Goal: Register for event/course

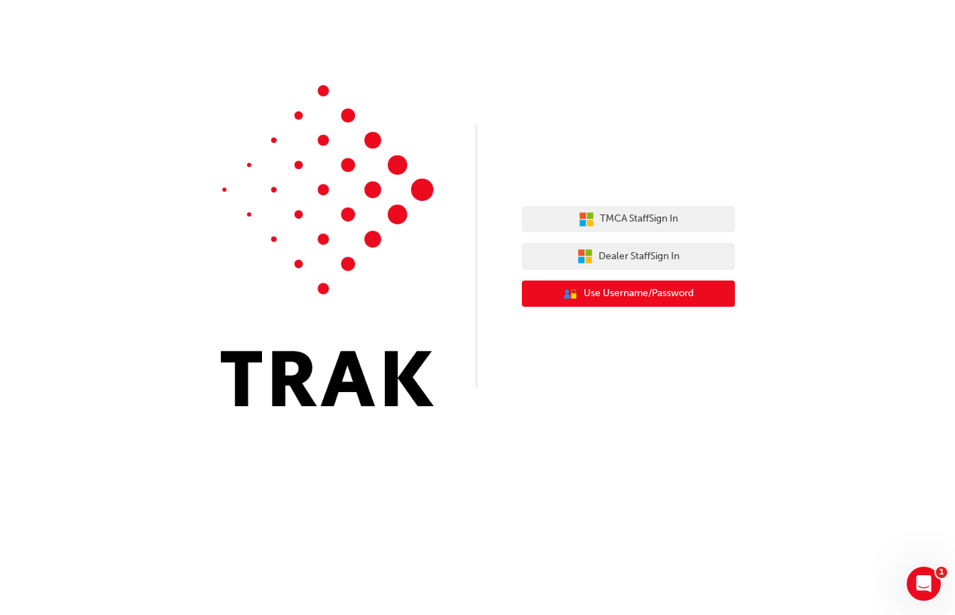
click at [647, 297] on span "Use Username/Password" at bounding box center [639, 293] width 110 height 16
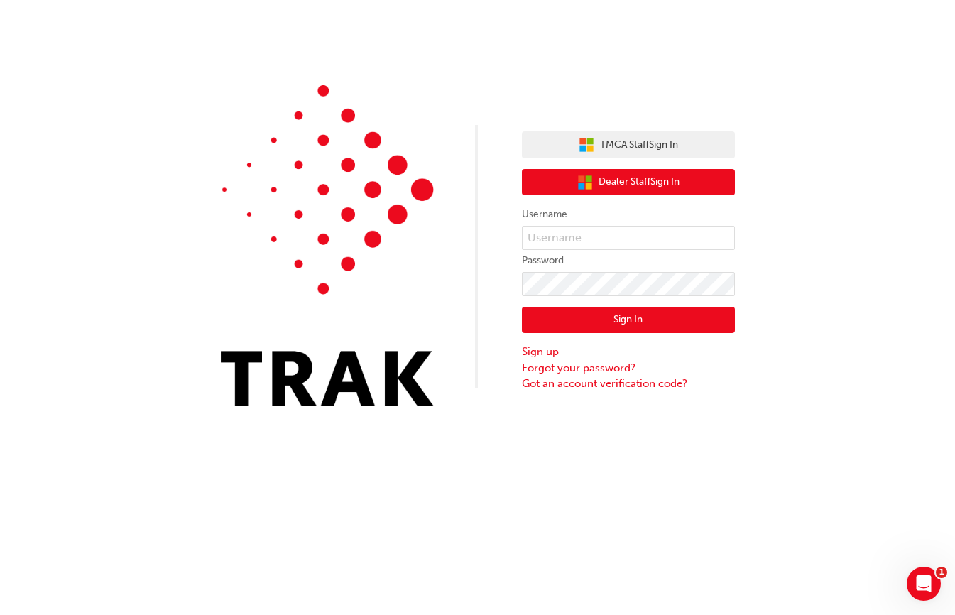
click at [630, 177] on span "Dealer Staff Sign In" at bounding box center [638, 182] width 81 height 16
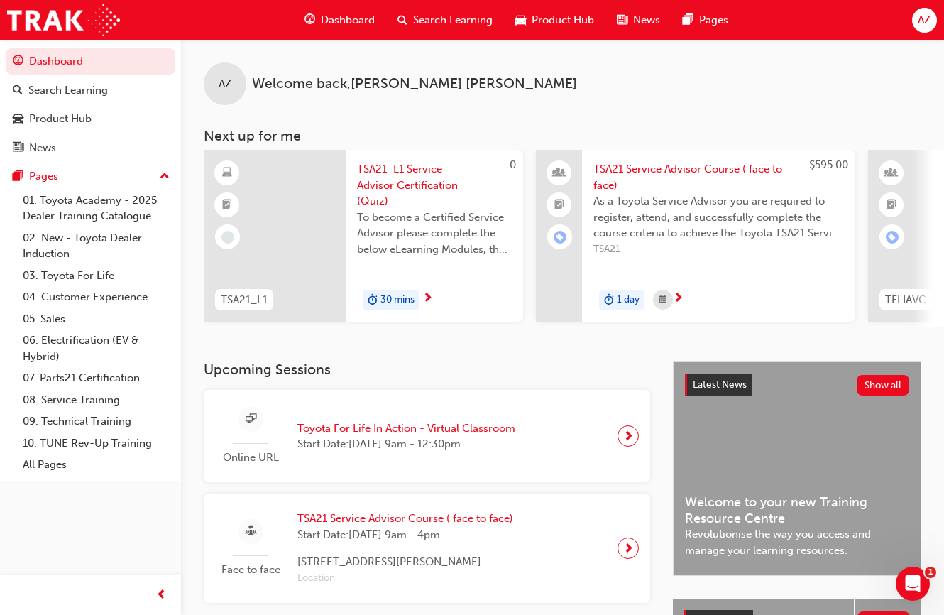
click at [334, 16] on span "Dashboard" at bounding box center [348, 20] width 54 height 16
click at [351, 7] on div "Dashboard" at bounding box center [339, 20] width 93 height 29
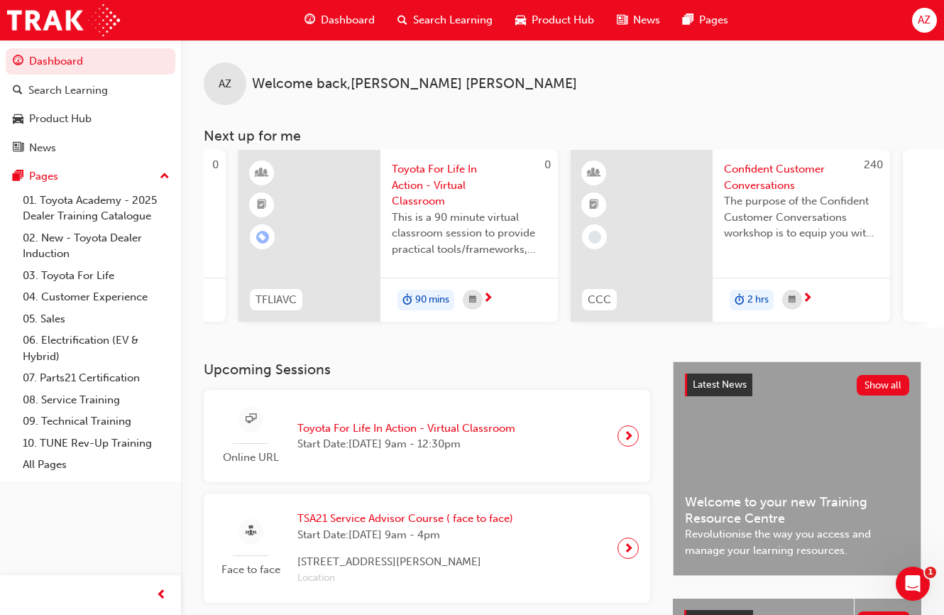
scroll to position [0, 1251]
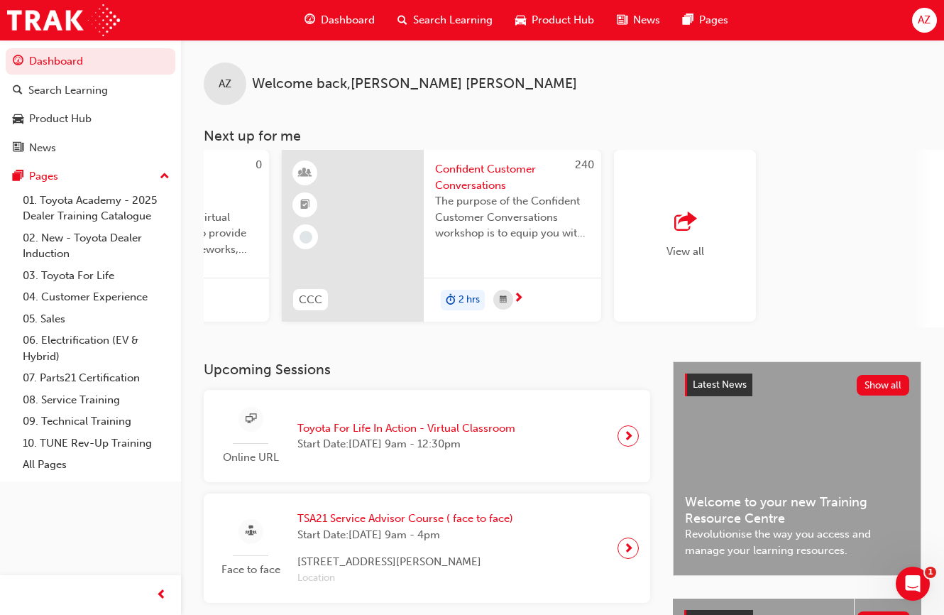
click at [672, 229] on div "button" at bounding box center [686, 222] width 38 height 20
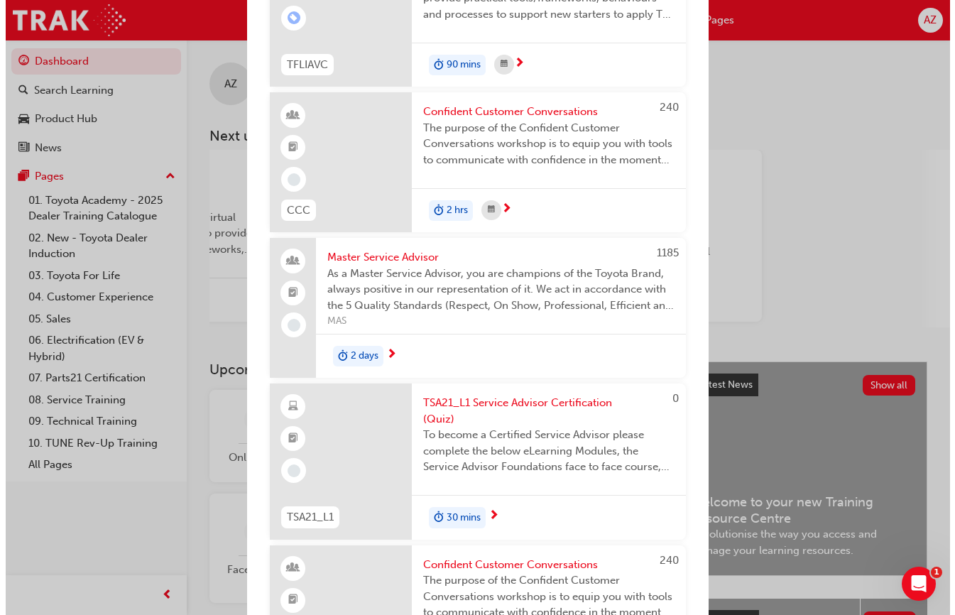
scroll to position [699, 0]
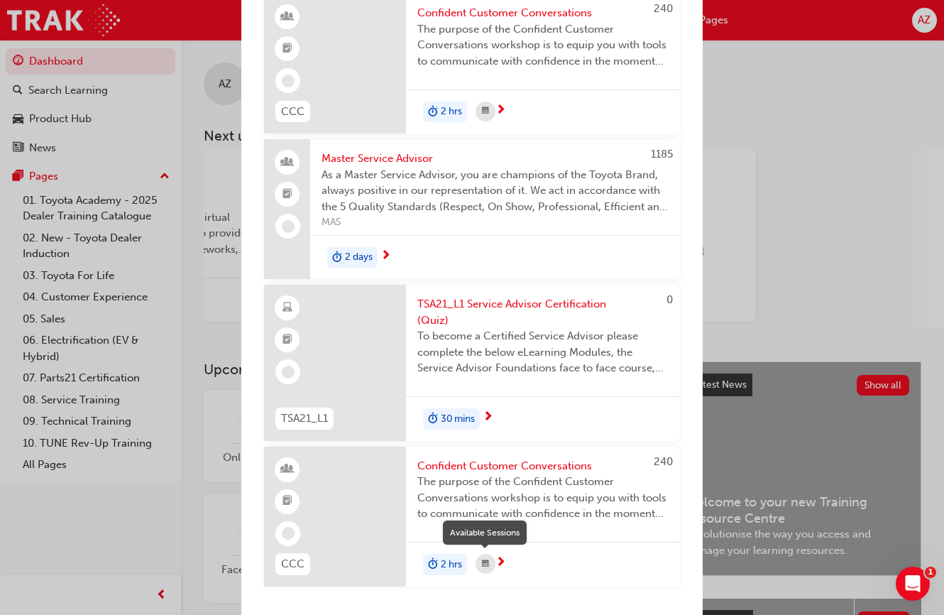
click at [490, 560] on div "Next up for me" at bounding box center [486, 564] width 20 height 20
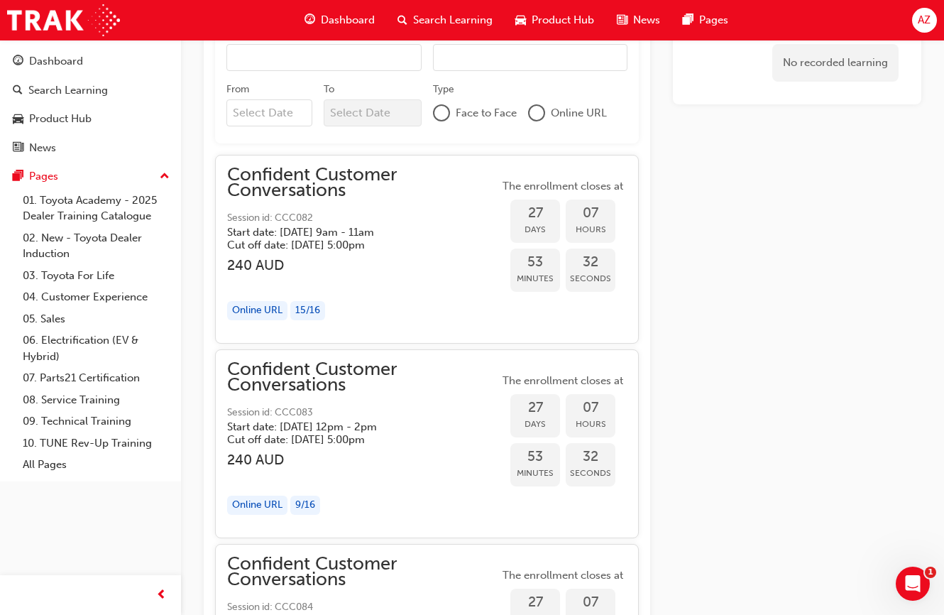
scroll to position [1125, 0]
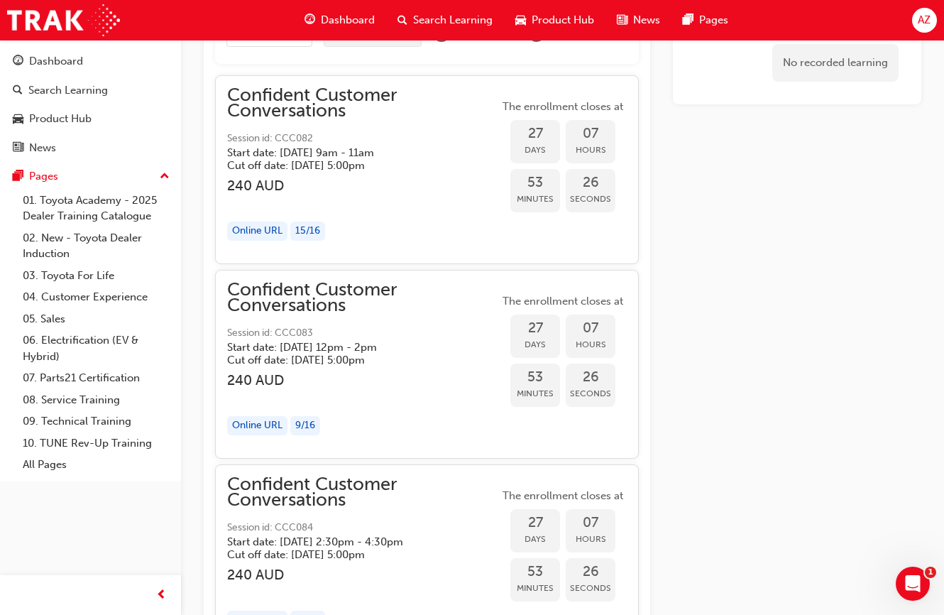
click at [398, 314] on div "Confident Customer Conversations Session id: CCC083 Start date: [DATE] 12pm - 2…" at bounding box center [363, 324] width 272 height 85
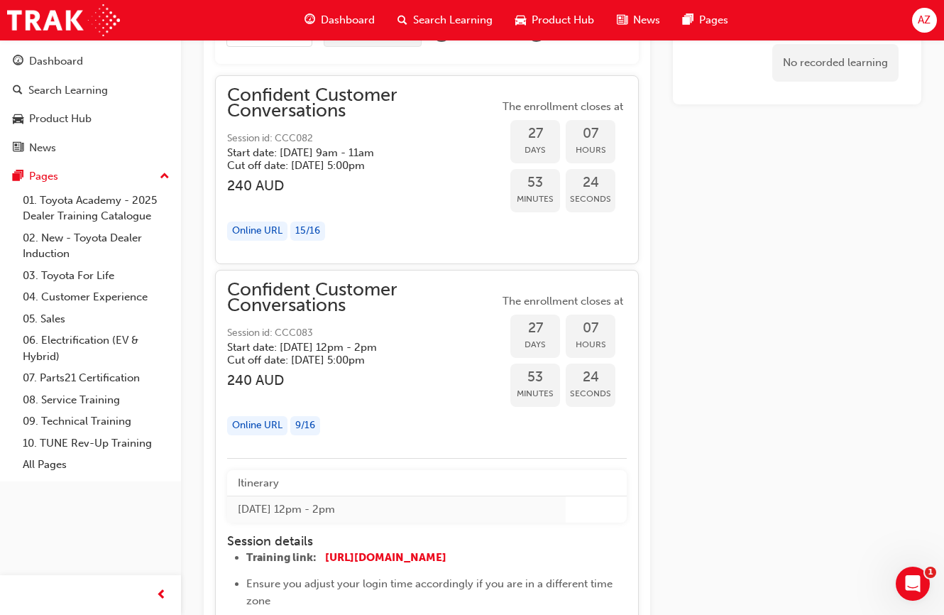
click at [369, 479] on th "Itinerary" at bounding box center [396, 483] width 339 height 26
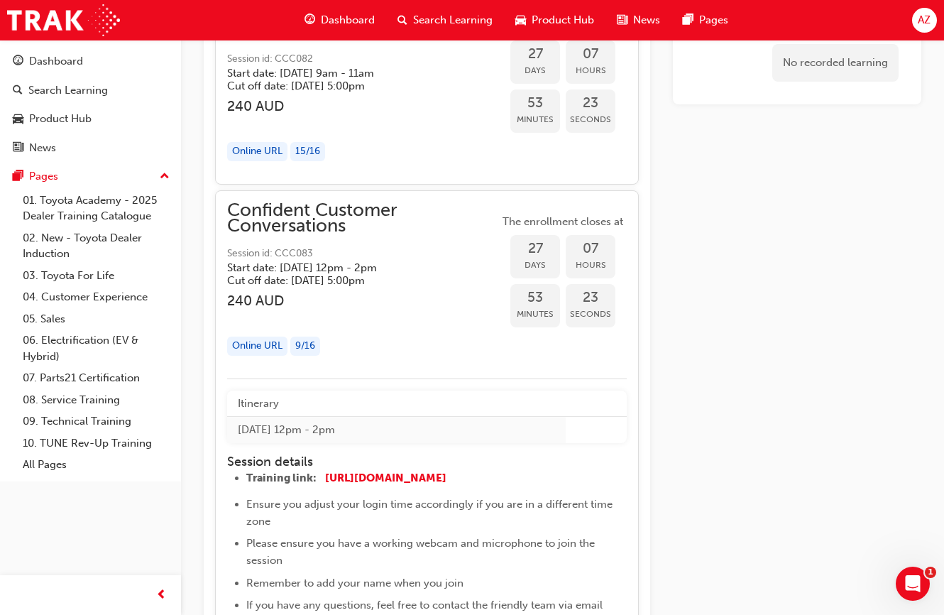
scroll to position [1338, 0]
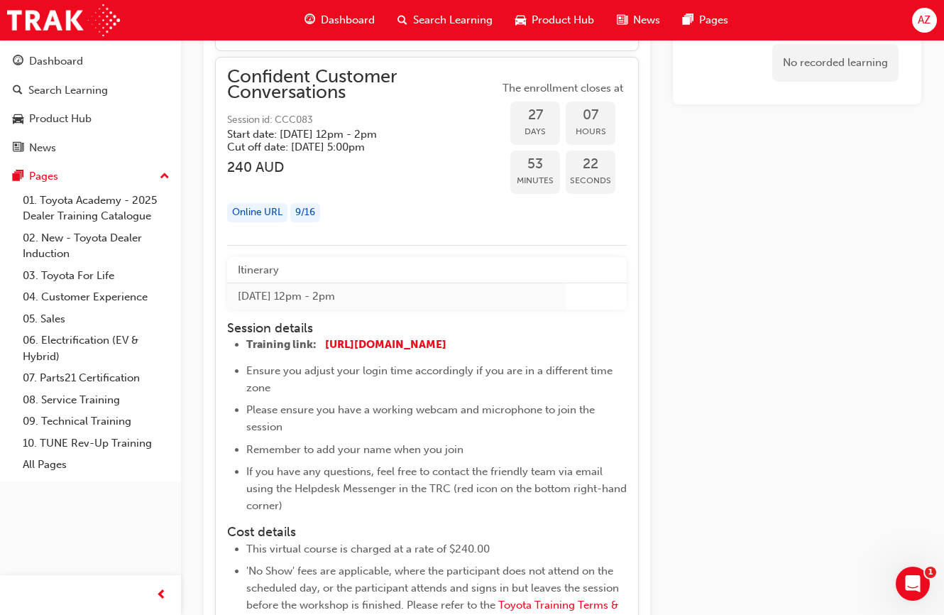
click at [454, 330] on h4 "Session details" at bounding box center [427, 329] width 400 height 16
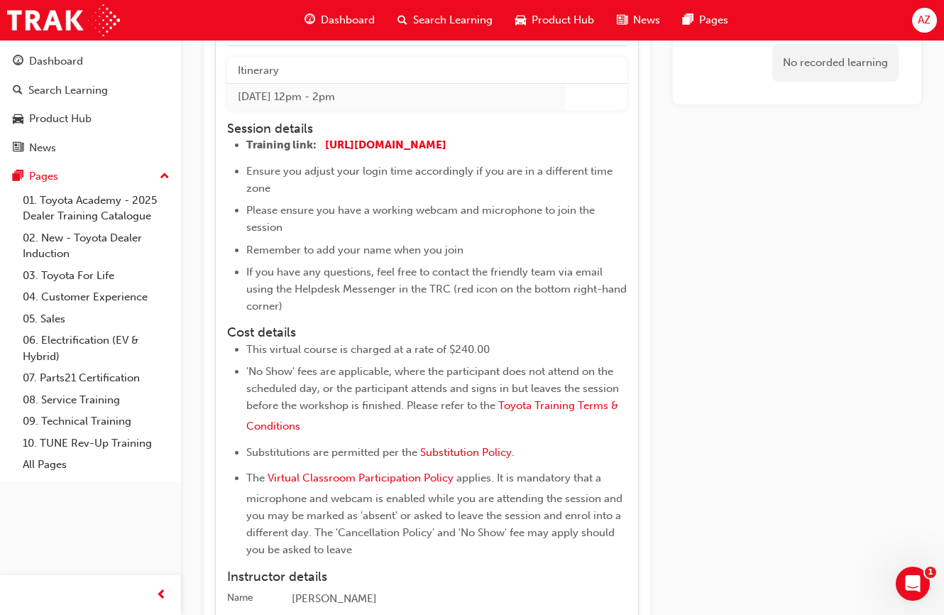
scroll to position [1513, 0]
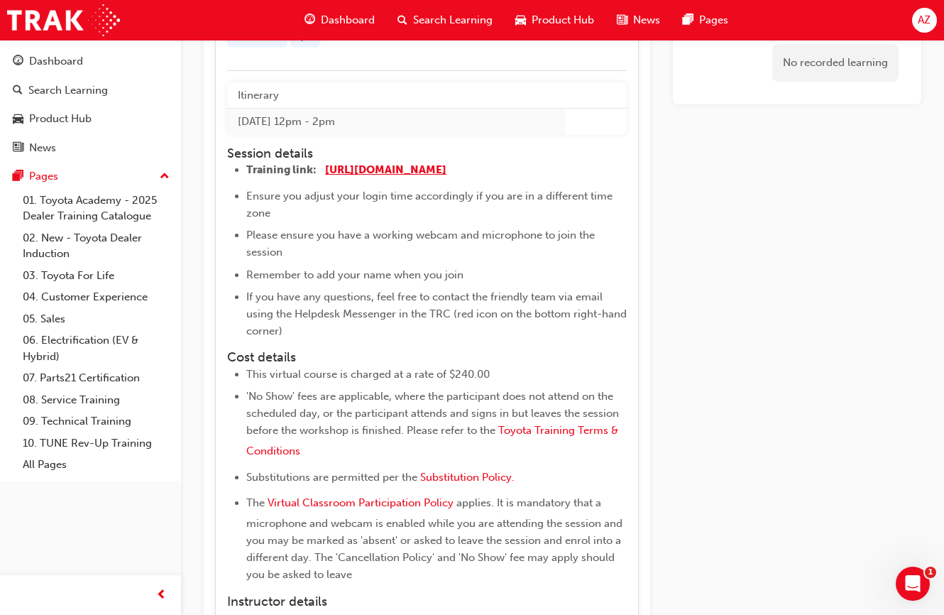
click at [447, 164] on span "[URL][DOMAIN_NAME]" at bounding box center [385, 169] width 121 height 13
